Goal: Transaction & Acquisition: Book appointment/travel/reservation

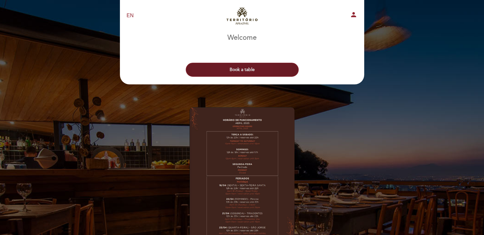
click at [265, 65] on button "Book a table" at bounding box center [242, 70] width 113 height 14
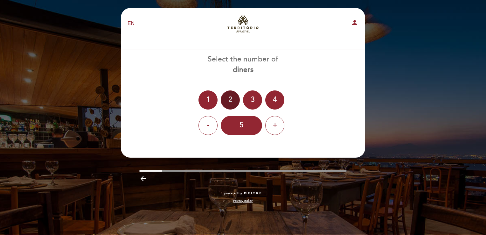
click at [228, 98] on div "2" at bounding box center [230, 99] width 19 height 19
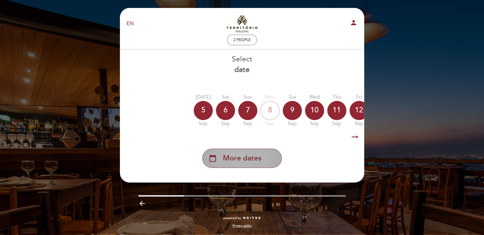
click at [264, 159] on div "calendar_today More dates" at bounding box center [241, 157] width 79 height 19
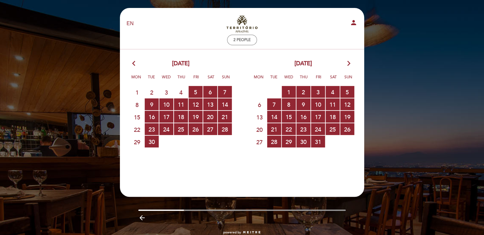
click at [348, 64] on icon "arrow_forward_ios" at bounding box center [349, 63] width 6 height 8
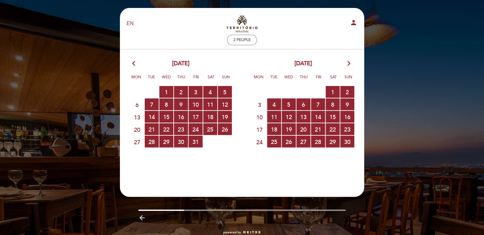
click at [348, 64] on icon "arrow_forward_ios" at bounding box center [349, 63] width 6 height 8
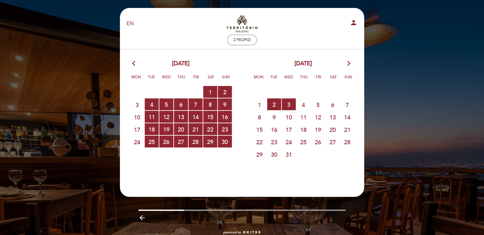
click at [348, 64] on icon "arrow_forward_ios" at bounding box center [349, 63] width 6 height 8
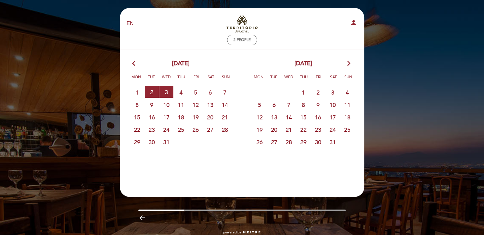
click at [348, 64] on icon "arrow_forward_ios" at bounding box center [349, 63] width 6 height 8
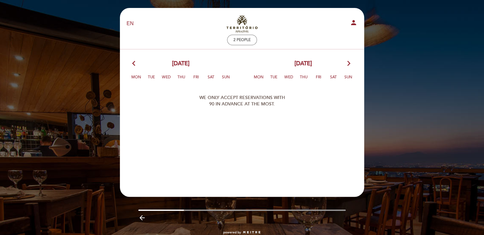
click at [132, 63] on icon "arrow_back_ios" at bounding box center [135, 63] width 6 height 8
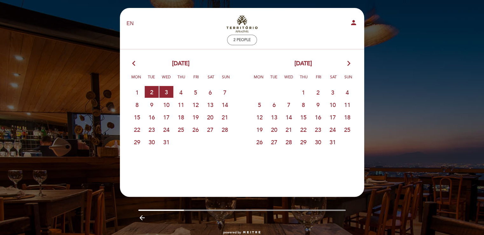
click at [132, 63] on icon "arrow_back_ios" at bounding box center [135, 63] width 6 height 8
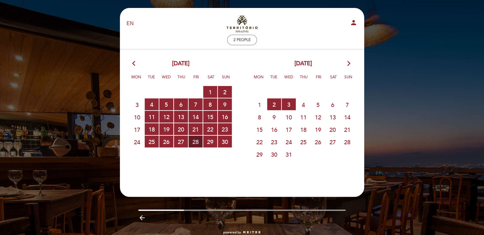
click at [200, 138] on span "28 RESERVATIONS AVAILABLE" at bounding box center [196, 141] width 14 height 12
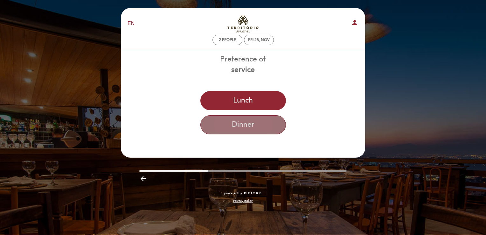
click at [250, 131] on button "Dinner" at bounding box center [243, 124] width 86 height 19
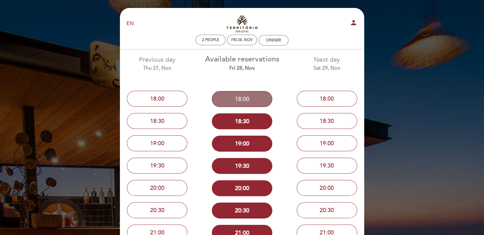
click at [249, 97] on button "18:00" at bounding box center [242, 99] width 60 height 16
